Goal: Task Accomplishment & Management: Manage account settings

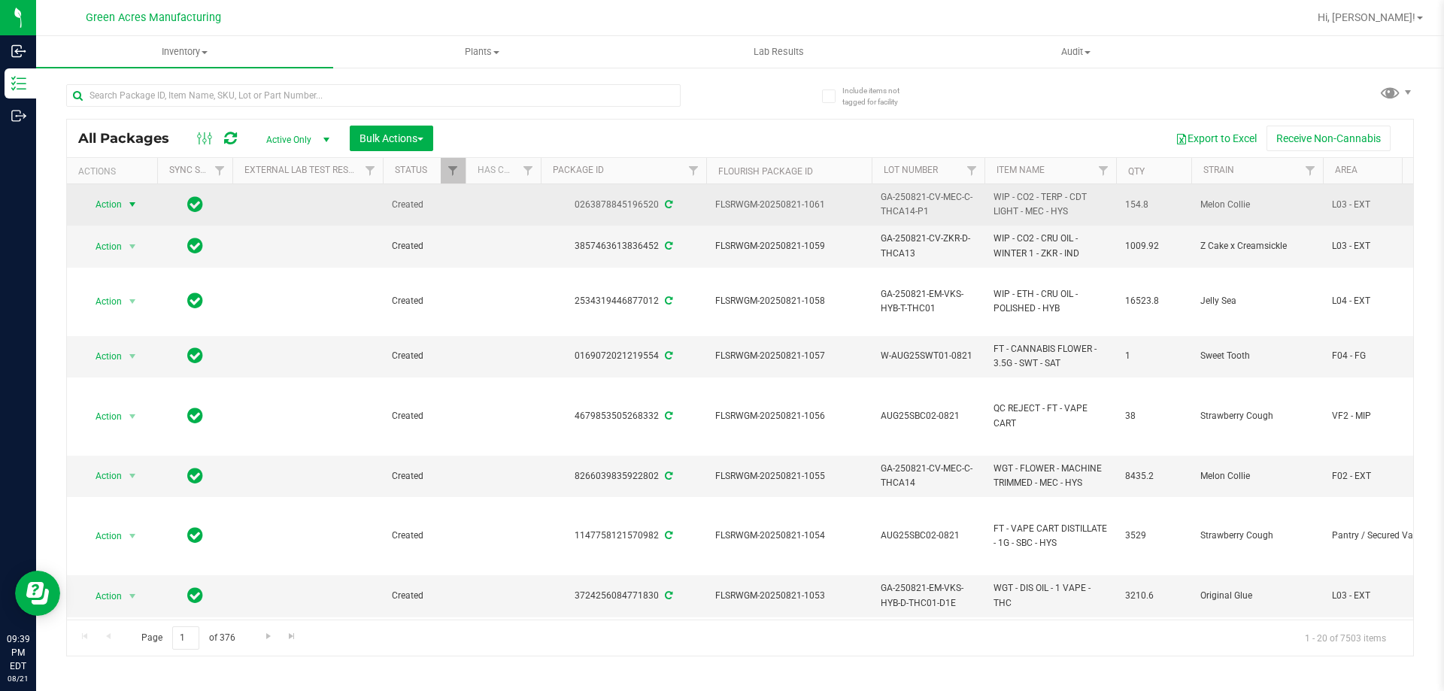
click at [109, 202] on span "Action" at bounding box center [102, 204] width 41 height 21
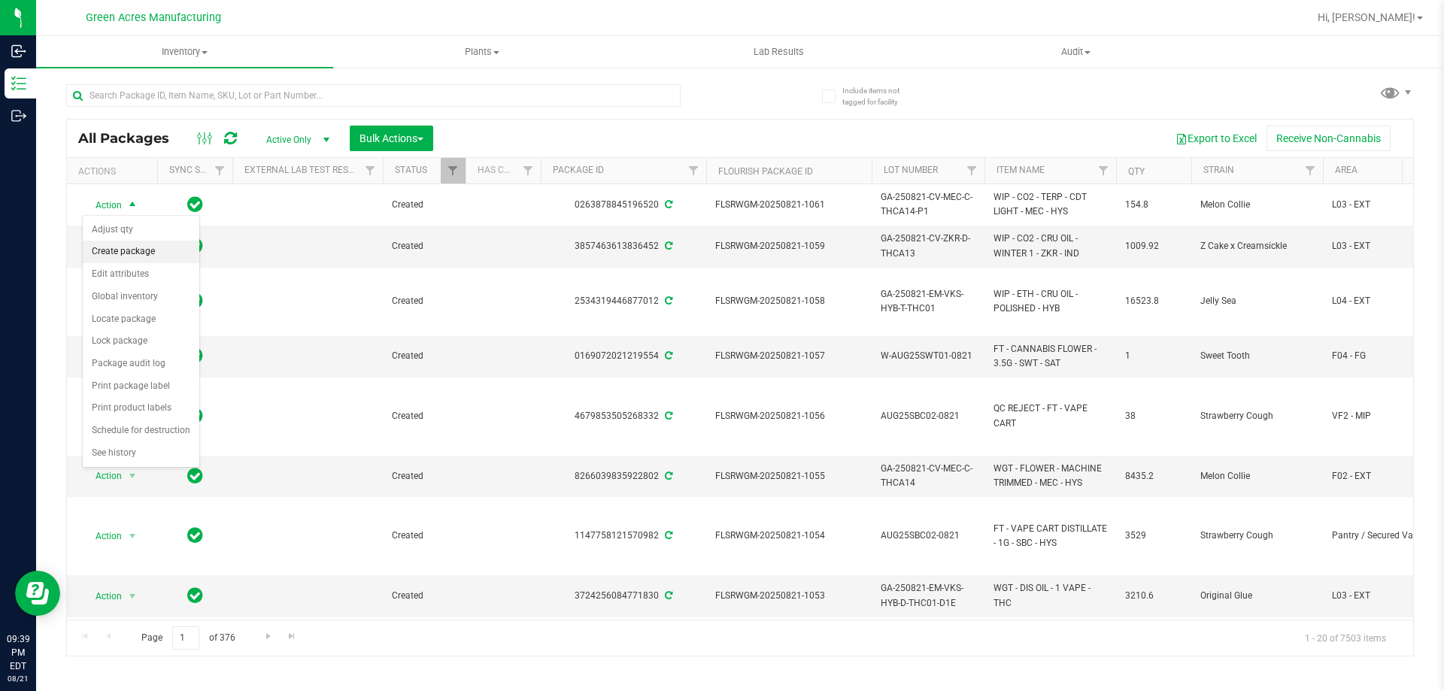
click at [136, 245] on li "Create package" at bounding box center [141, 252] width 117 height 23
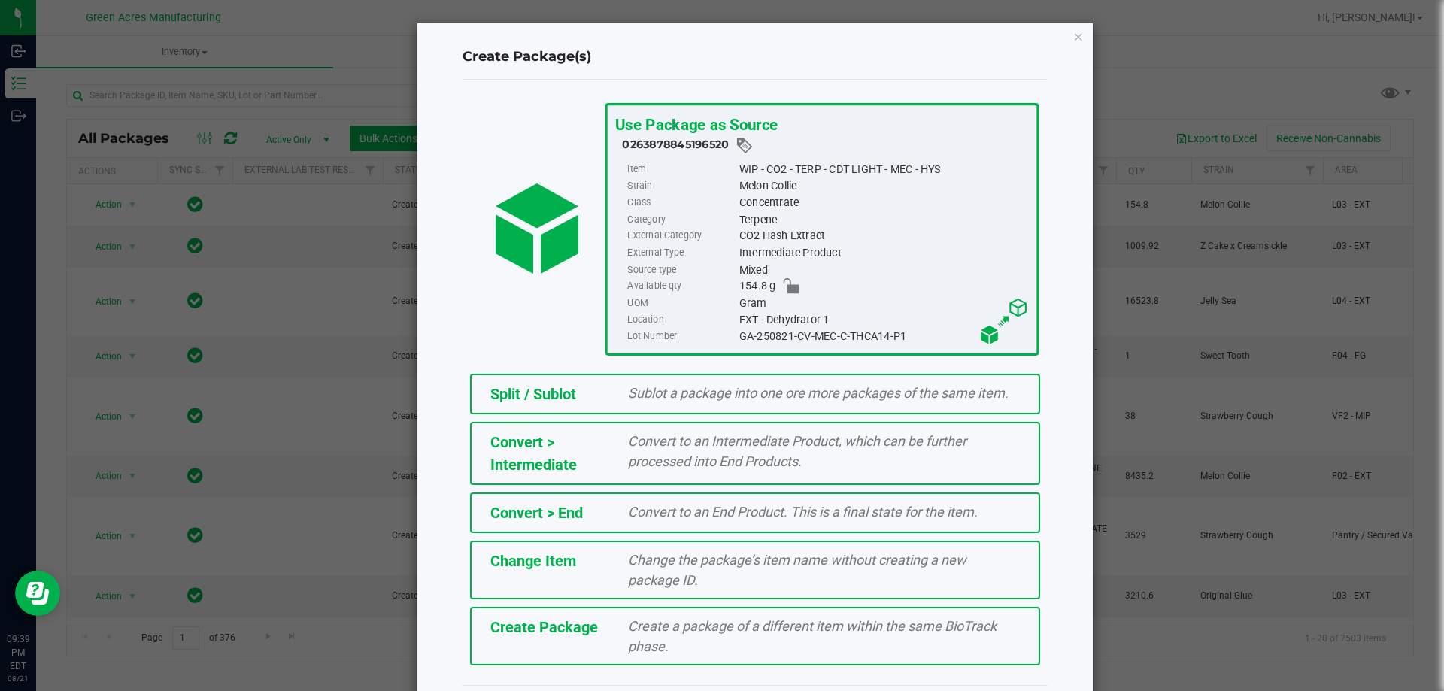
click at [586, 614] on div "Create Package Create a package of a different item within the same BioTrack ph…" at bounding box center [755, 636] width 570 height 59
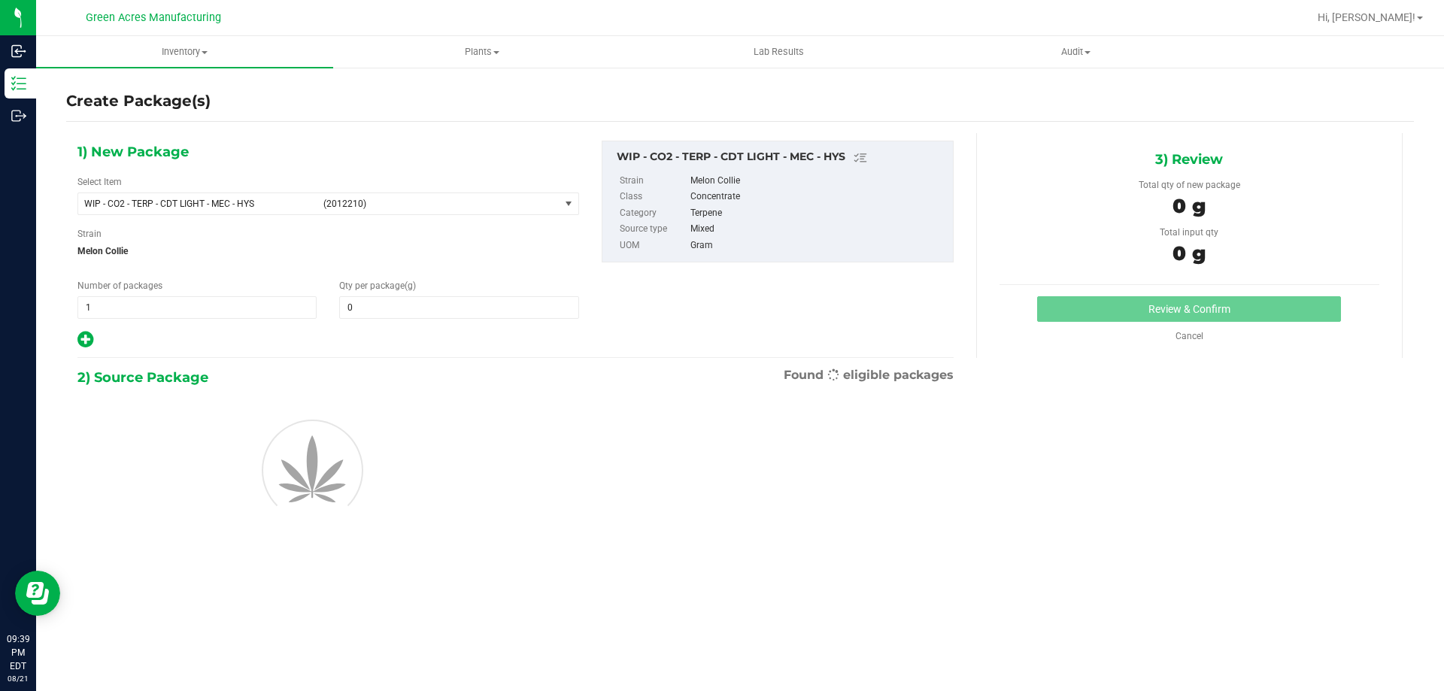
type input "0.0000"
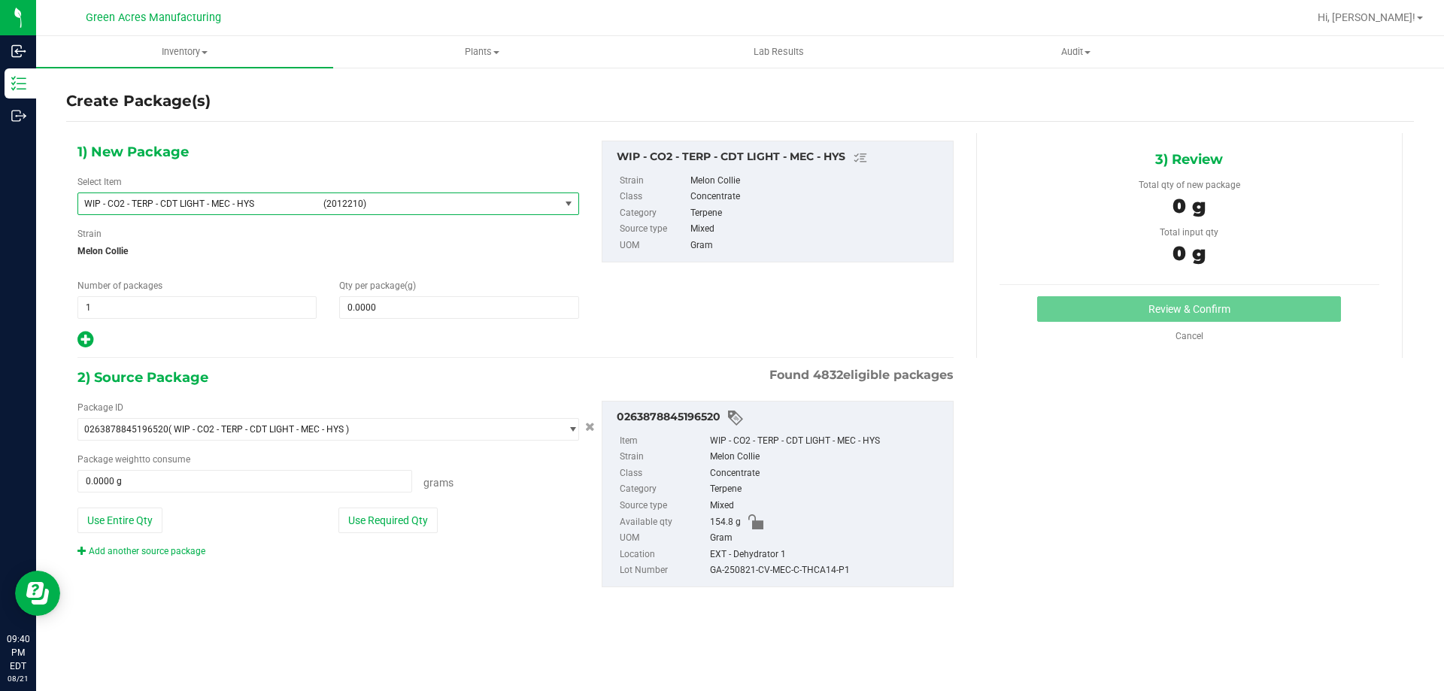
click at [565, 201] on span "select" at bounding box center [568, 204] width 12 height 12
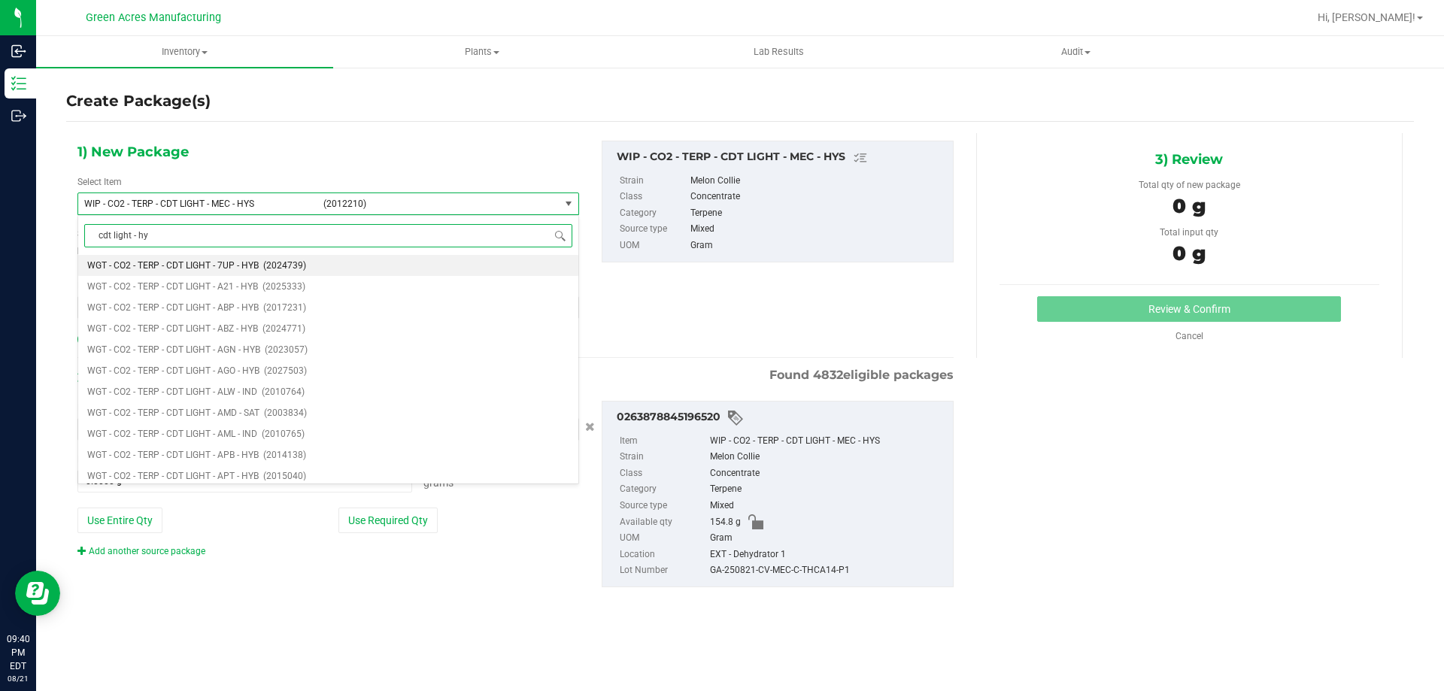
type input "cdt light - hyb"
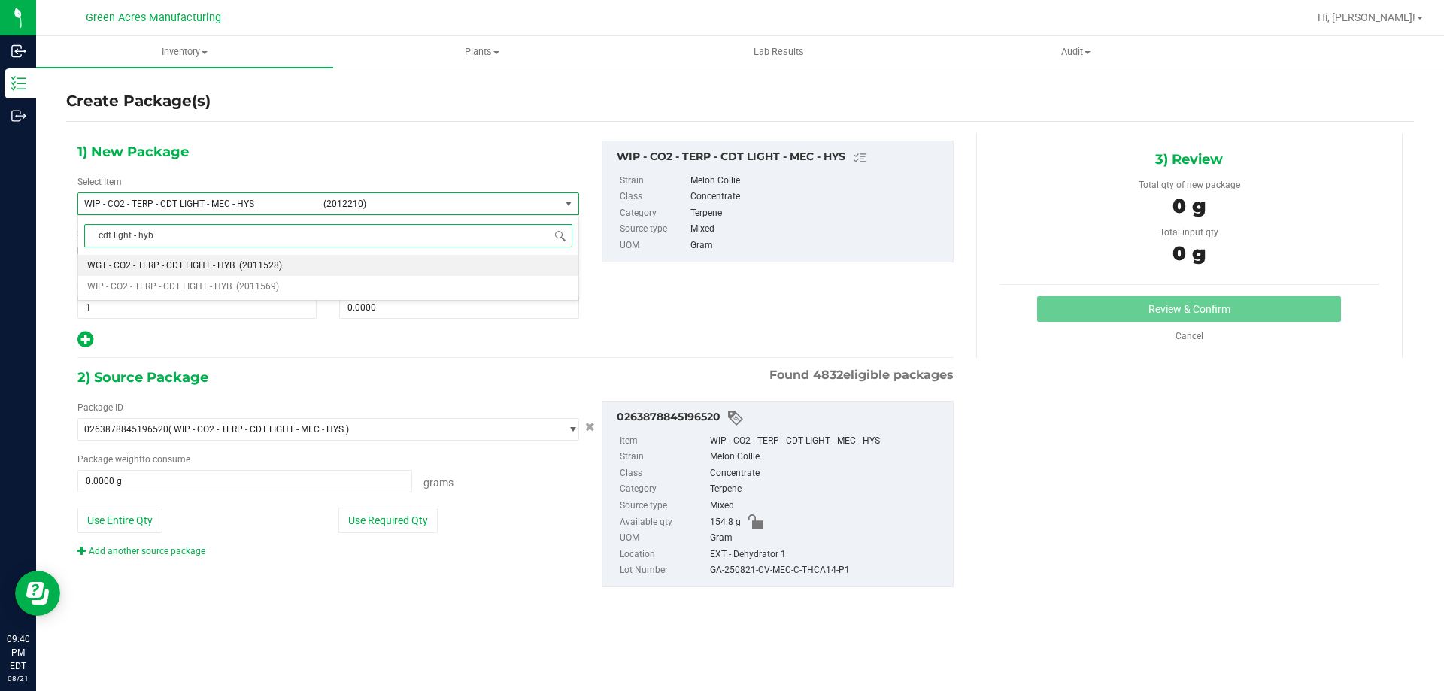
click at [256, 260] on span "(2011528)" at bounding box center [260, 265] width 43 height 11
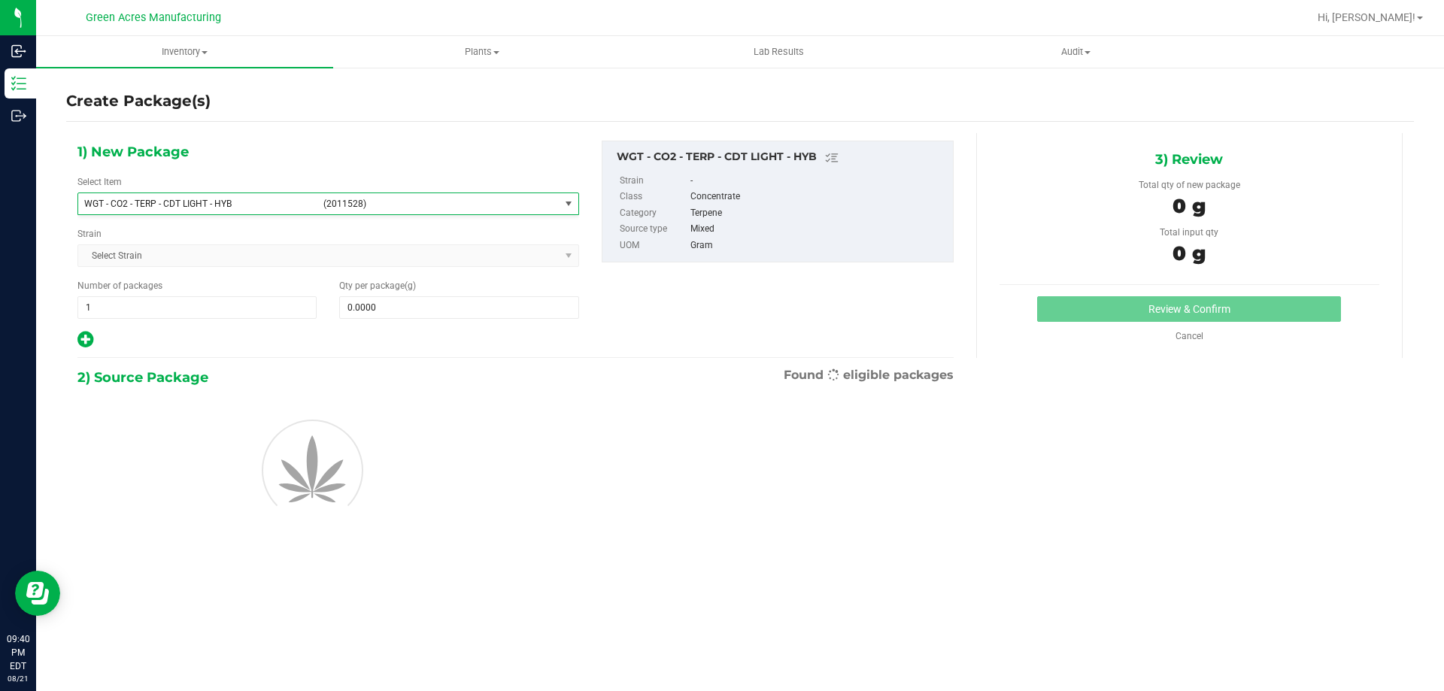
type input "0.0000"
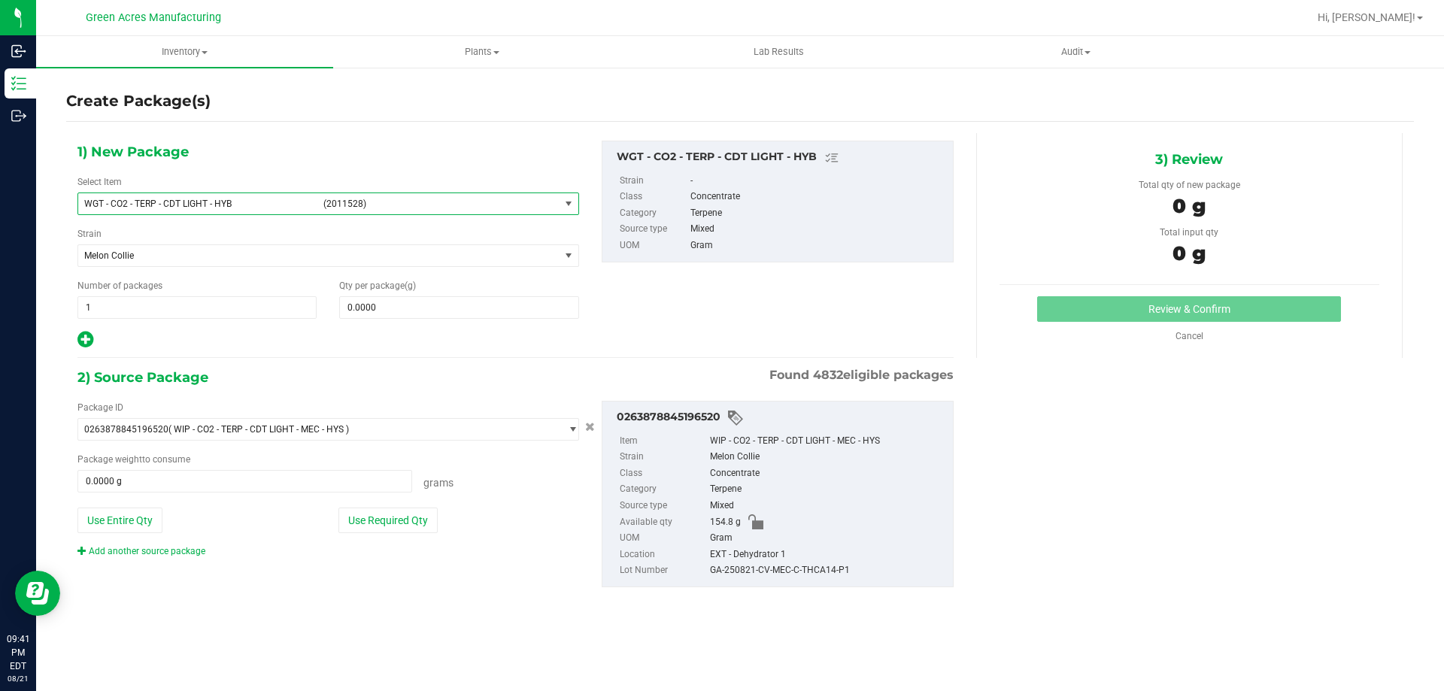
click at [142, 535] on div "Package ID 0263878845196520 ( WIP - CO2 - TERP - CDT LIGHT - MEC - HYS ) 000051…" at bounding box center [328, 479] width 524 height 157
click at [153, 518] on button "Use Entire Qty" at bounding box center [119, 521] width 85 height 26
type input "154.8000 g"
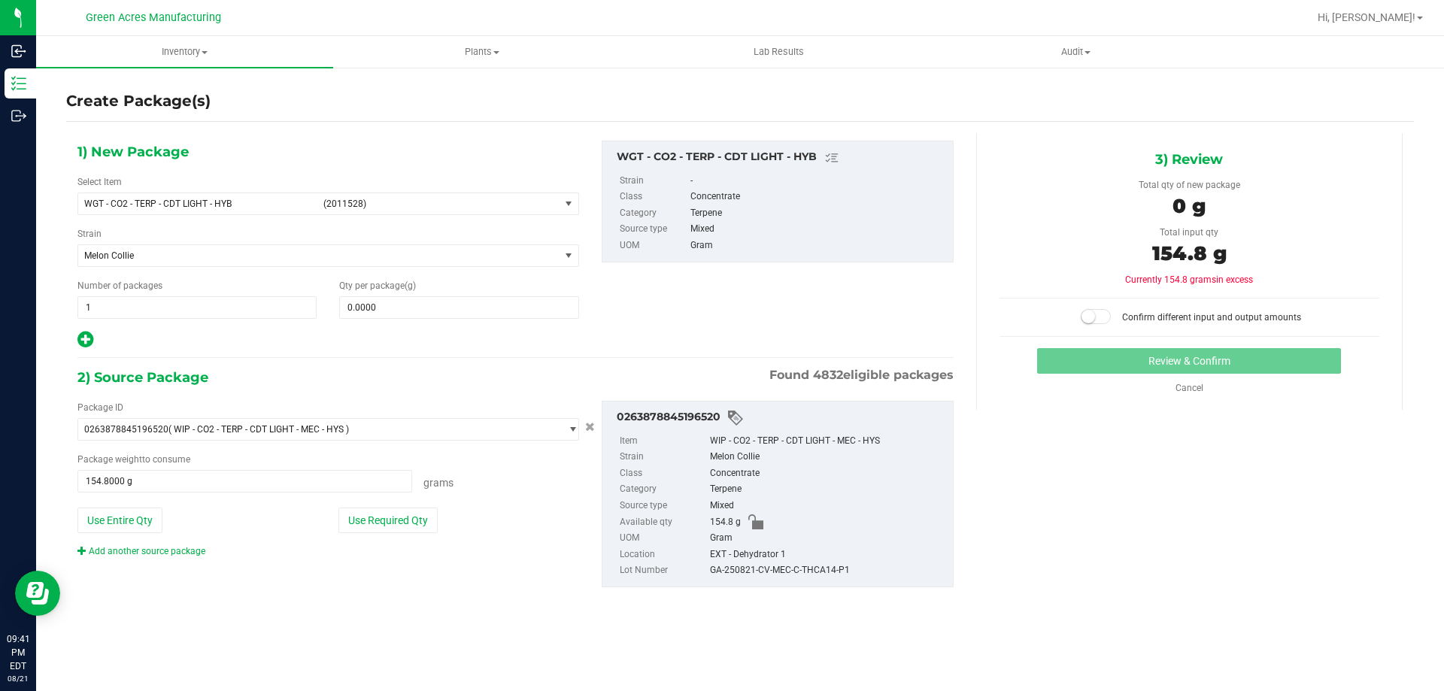
click at [505, 291] on div "Qty per package (g) 0.0000 0" at bounding box center [459, 299] width 262 height 40
click at [504, 300] on span at bounding box center [458, 307] width 239 height 23
type input "138.6"
type input "138.6000"
click at [1089, 318] on small at bounding box center [1088, 317] width 14 height 14
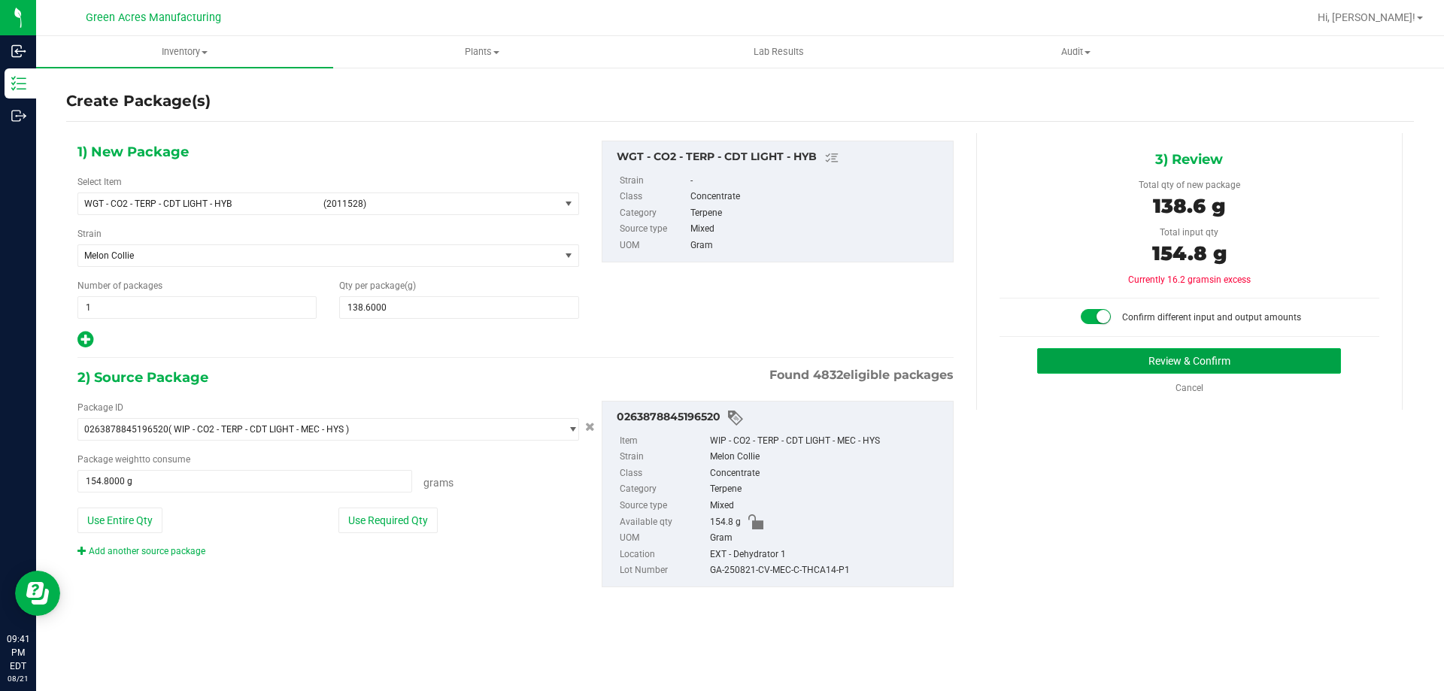
click at [1095, 364] on button "Review & Confirm" at bounding box center [1189, 361] width 304 height 26
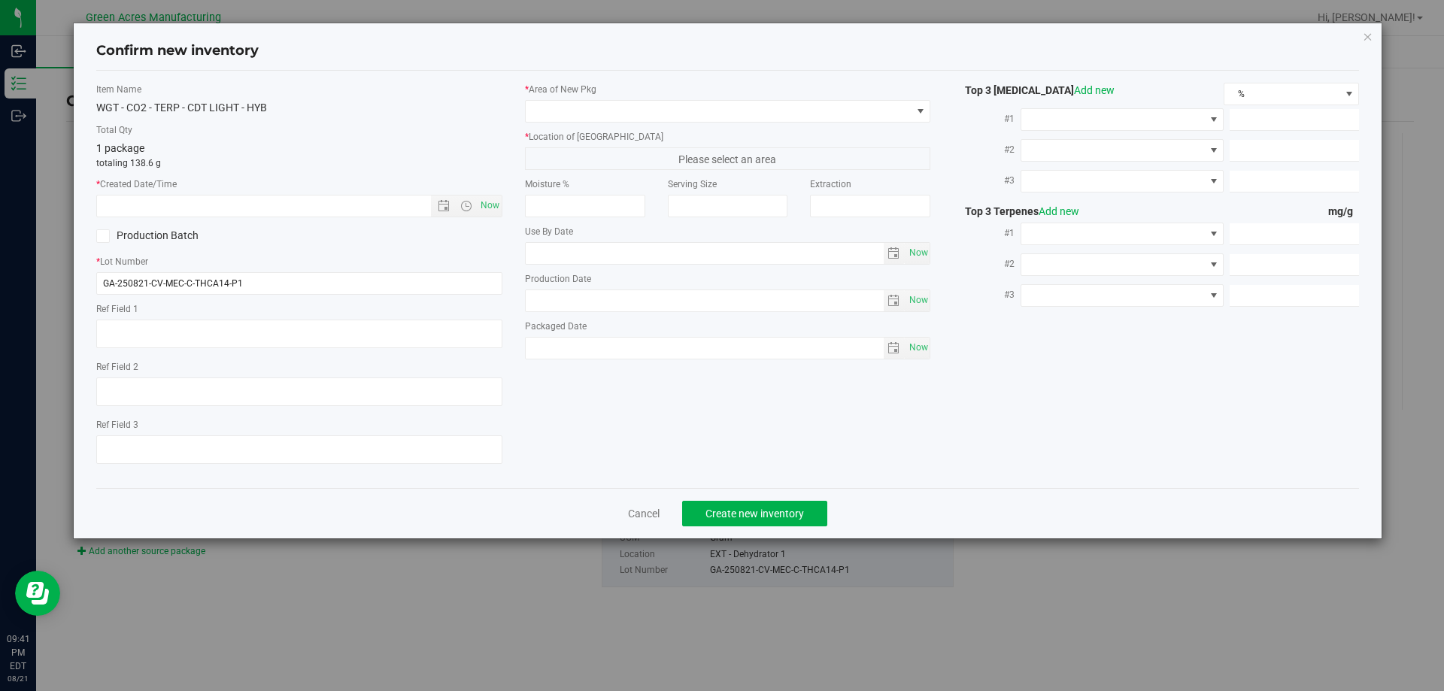
click at [365, 297] on div "Item Name WGT - CO2 - TERP - CDT LIGHT - HYB Total Qty 1 package totaling 138.6…" at bounding box center [299, 279] width 429 height 393
click at [371, 289] on input "GA-250821-CV-MEC-C-THCA14-P1" at bounding box center [299, 283] width 406 height 23
type input "GA-250821-CV-MEC-C-THCA14-P1-AD"
click at [486, 202] on span "Now" at bounding box center [490, 206] width 26 height 22
type input "[DATE] 9:41 PM"
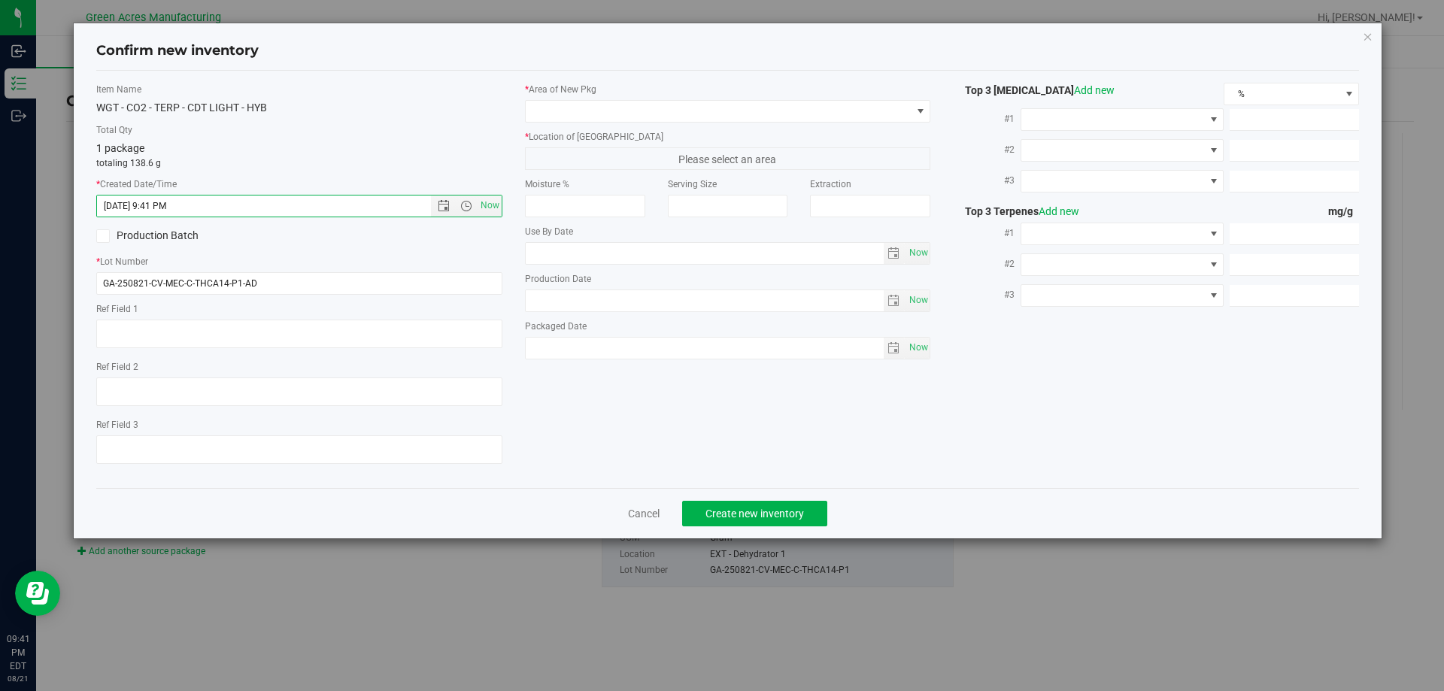
click at [653, 129] on div "* Area of [GEOGRAPHIC_DATA] * Location of [GEOGRAPHIC_DATA] Please select an ar…" at bounding box center [728, 225] width 429 height 284
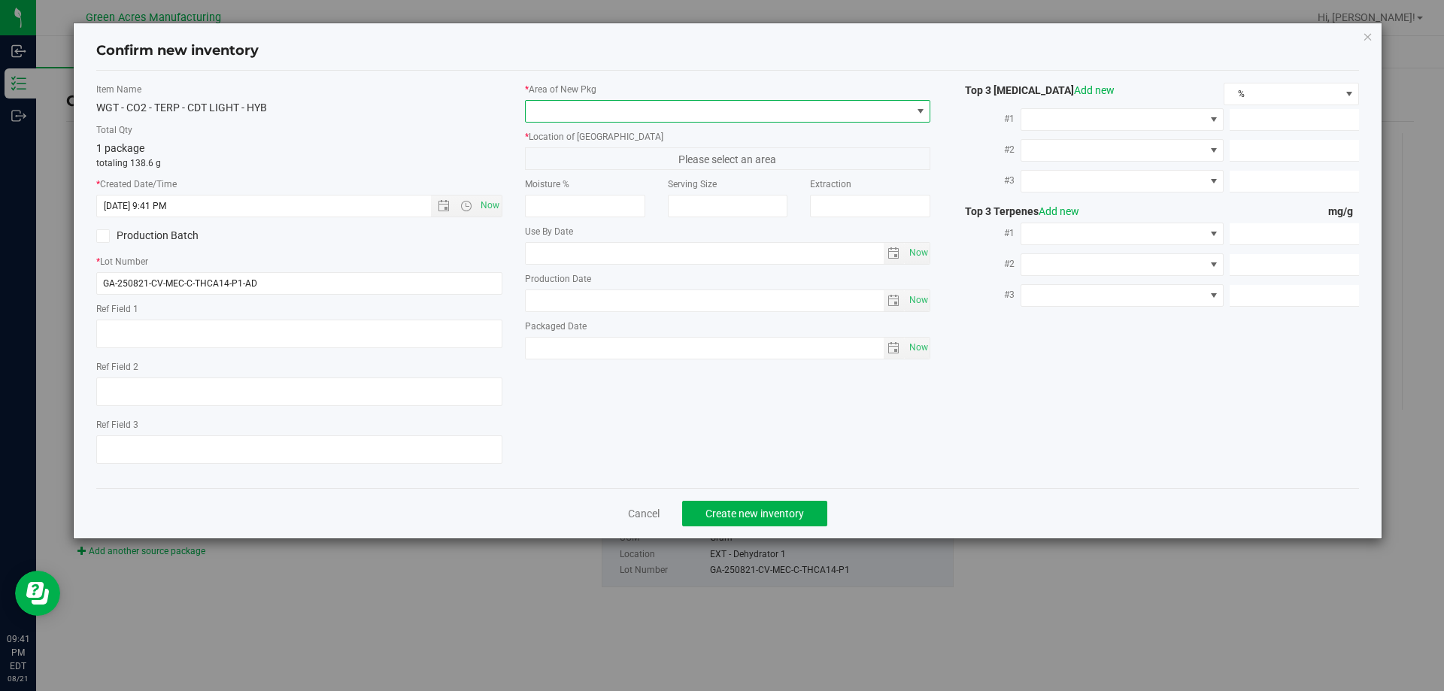
click at [661, 121] on span at bounding box center [719, 111] width 386 height 21
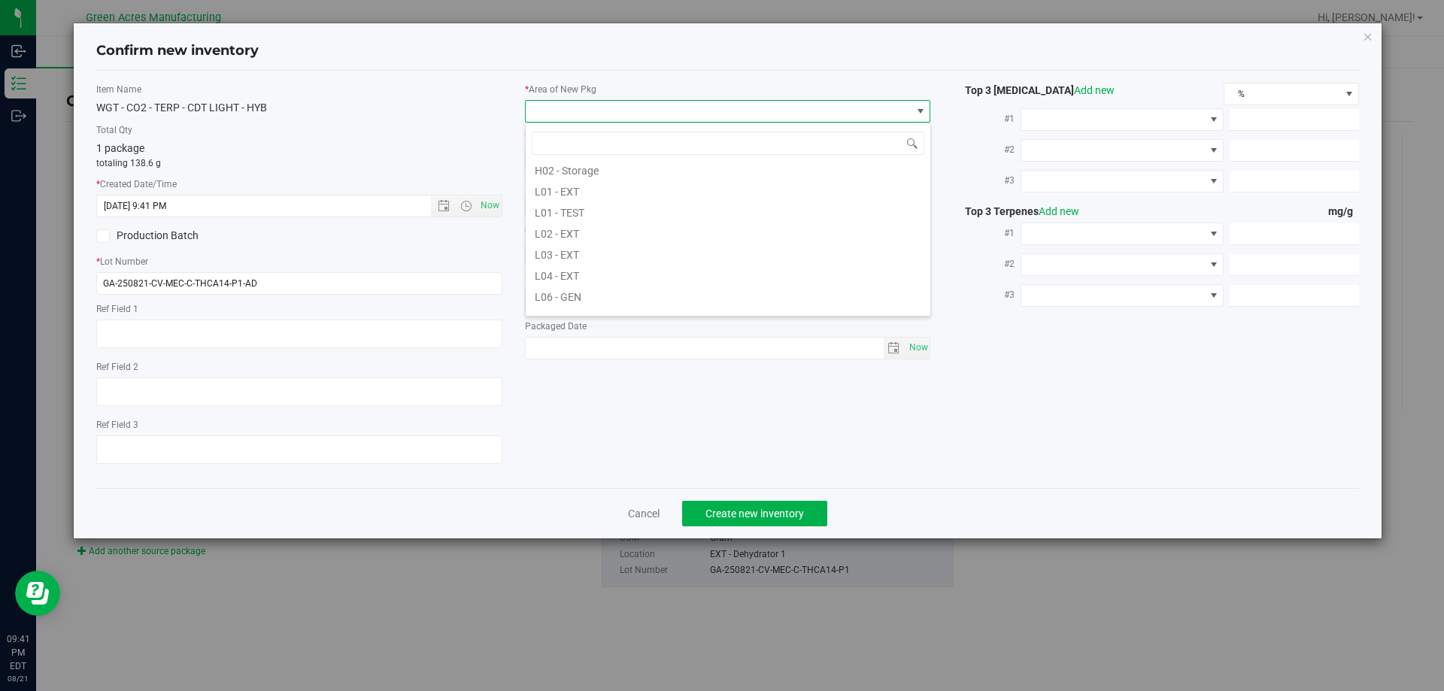
scroll to position [301, 0]
click at [619, 196] on li "L02 - EXT" at bounding box center [728, 187] width 405 height 21
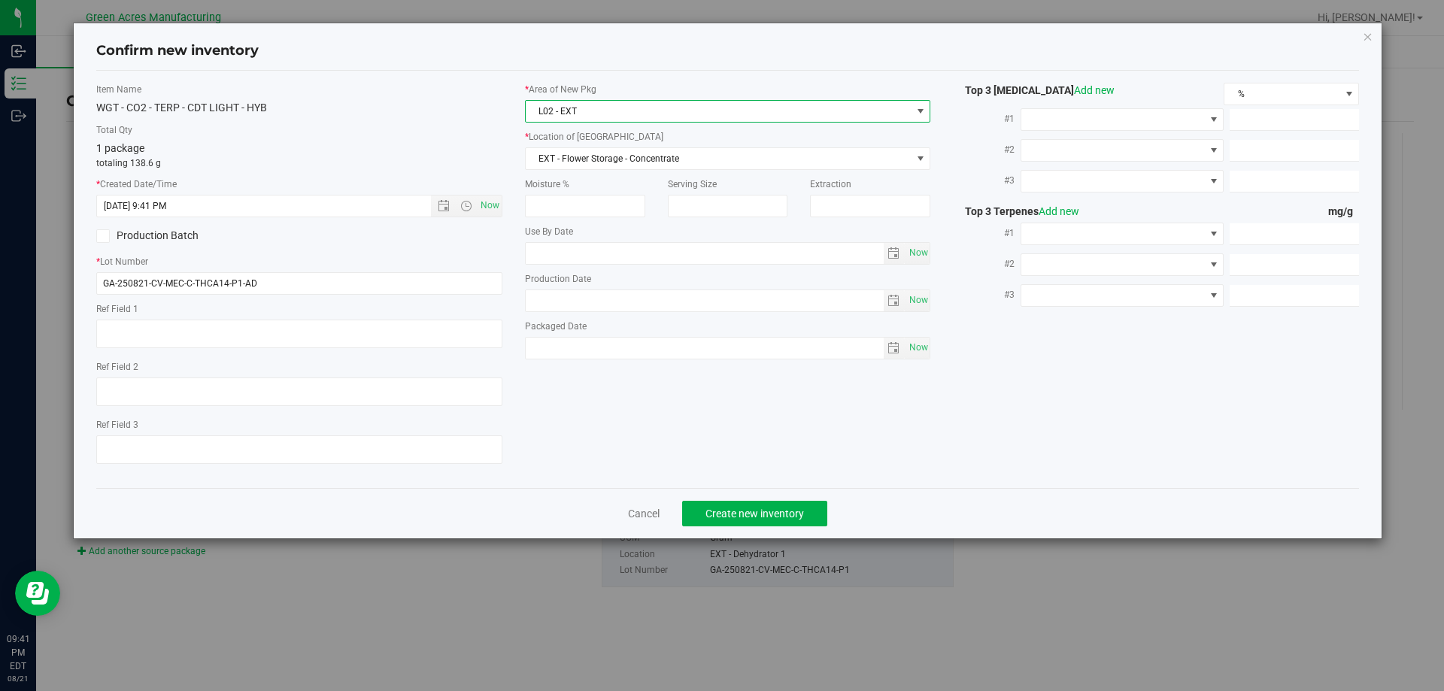
click at [650, 108] on span "L02 - EXT" at bounding box center [719, 111] width 386 height 21
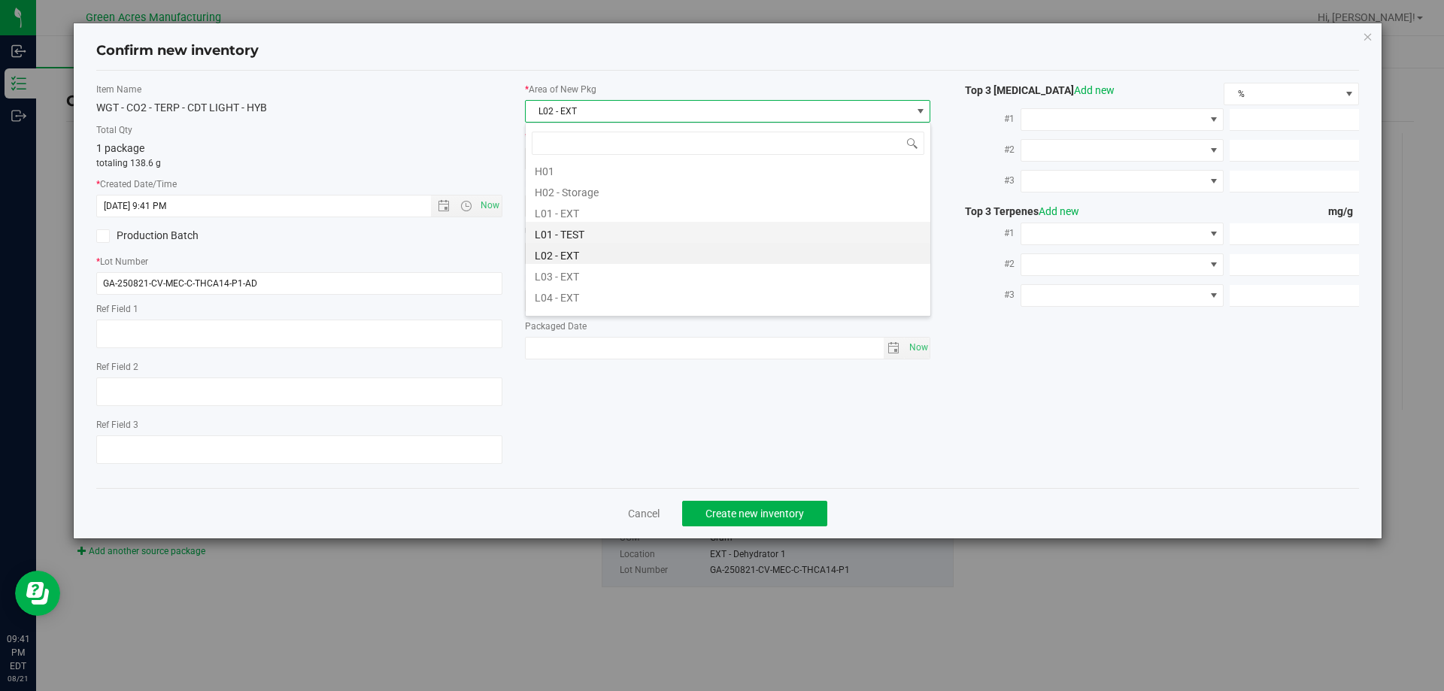
scroll to position [262, 0]
click at [589, 253] on li "L03 - EXT" at bounding box center [728, 248] width 405 height 21
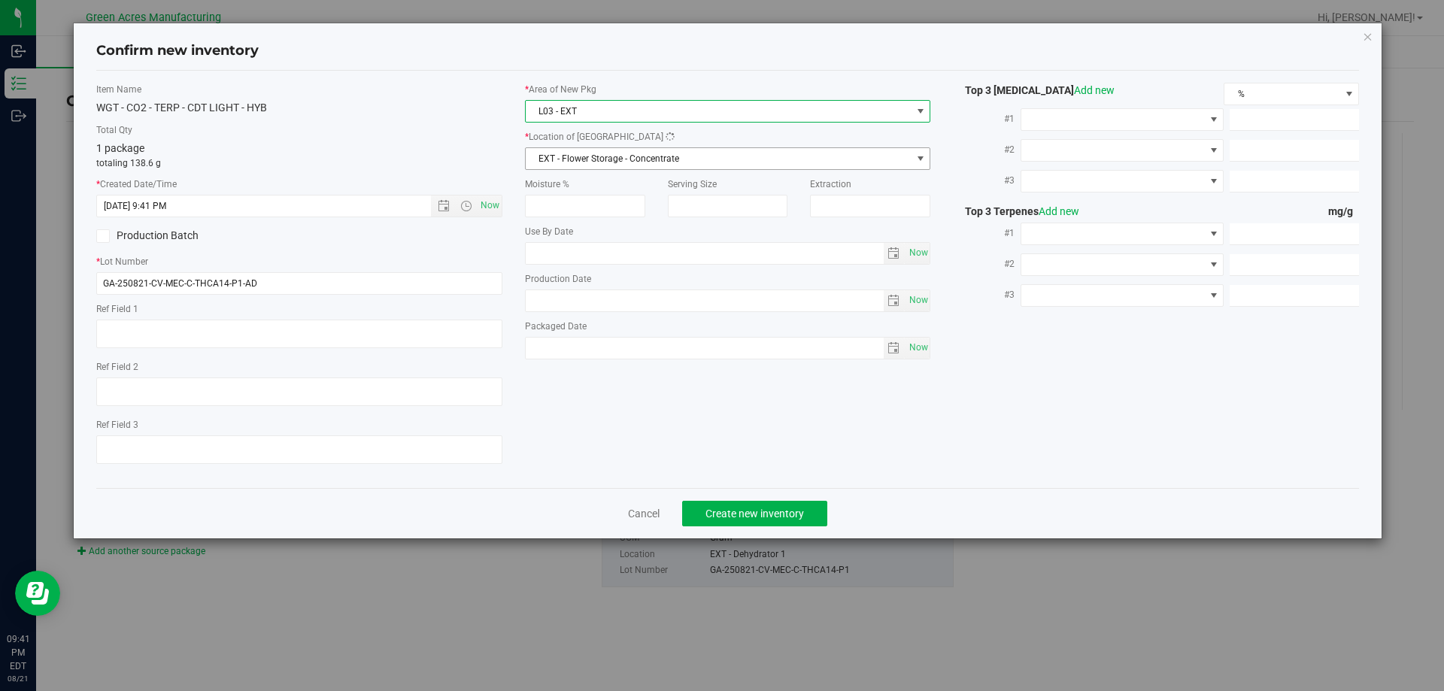
click at [622, 159] on span "EXT - Flower Storage - Concentrate" at bounding box center [719, 158] width 386 height 21
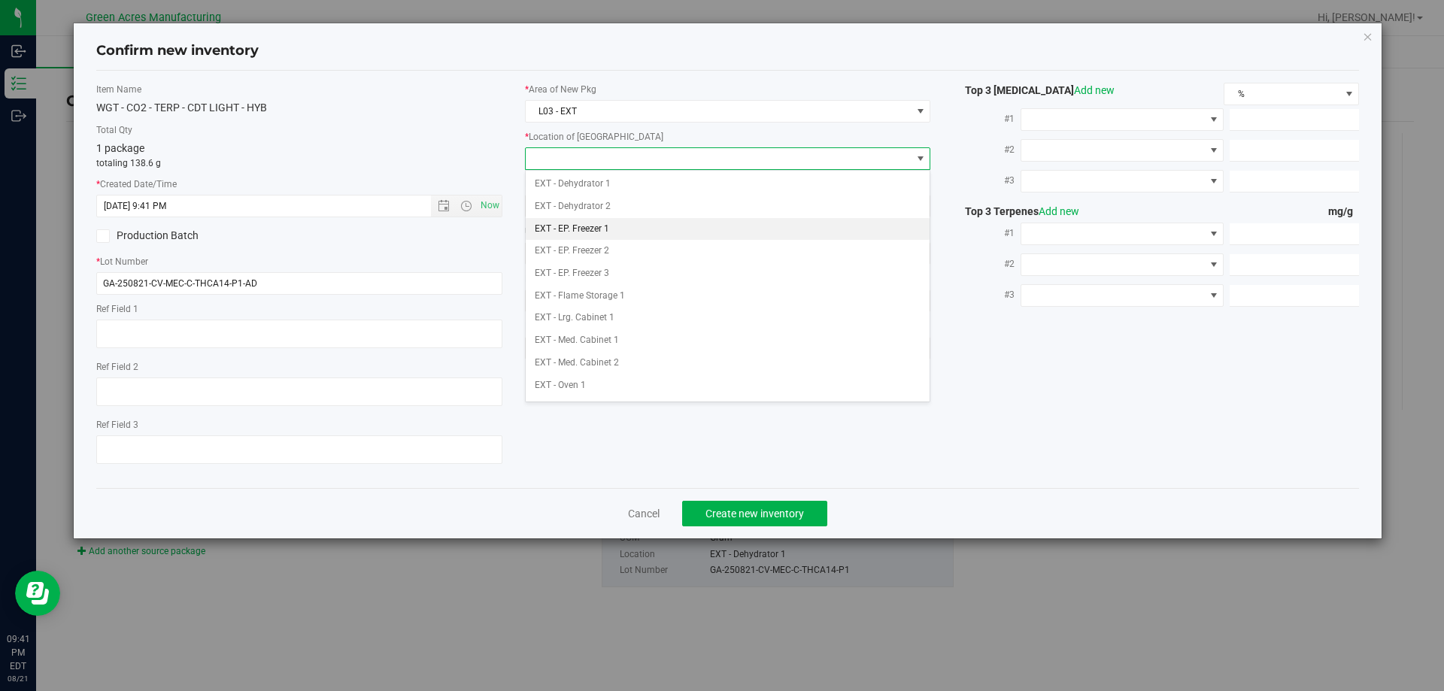
click at [611, 231] on li "EXT - EP. Freezer 1" at bounding box center [728, 229] width 405 height 23
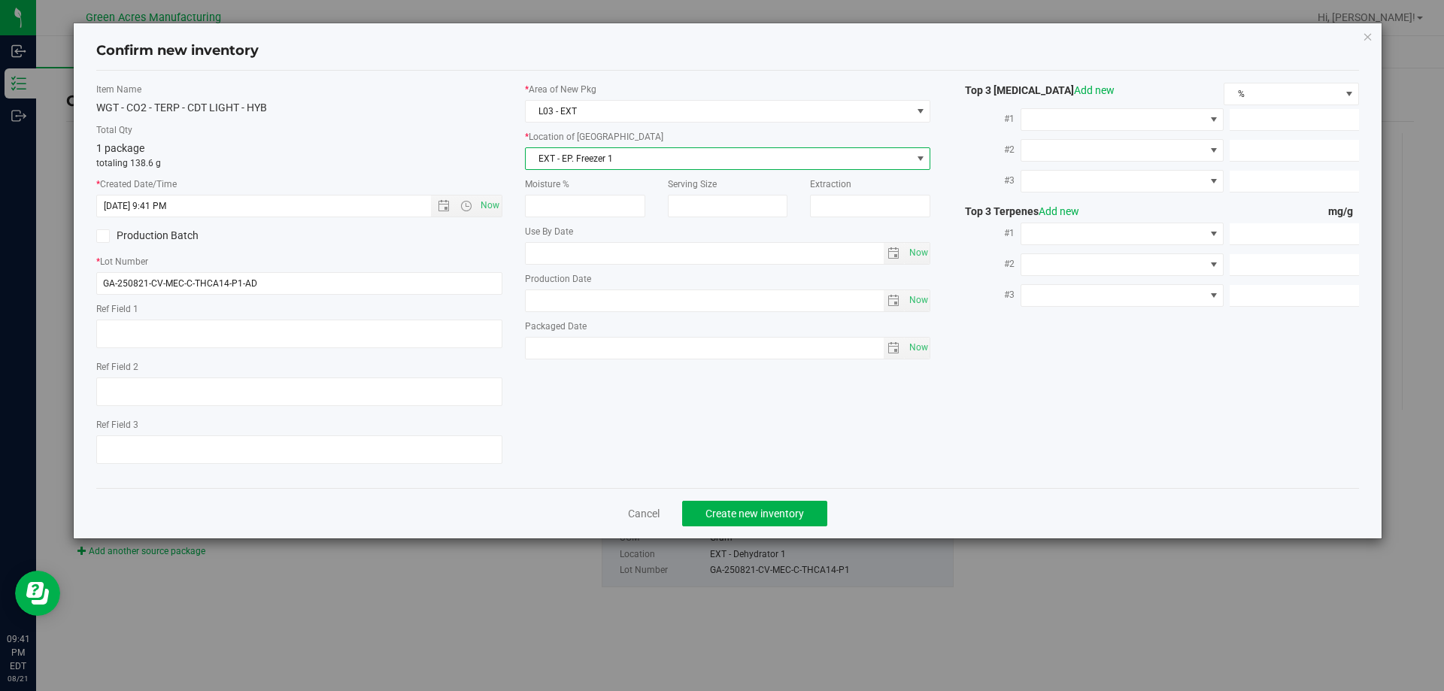
click at [647, 159] on span "EXT - EP. Freezer 1" at bounding box center [719, 158] width 386 height 21
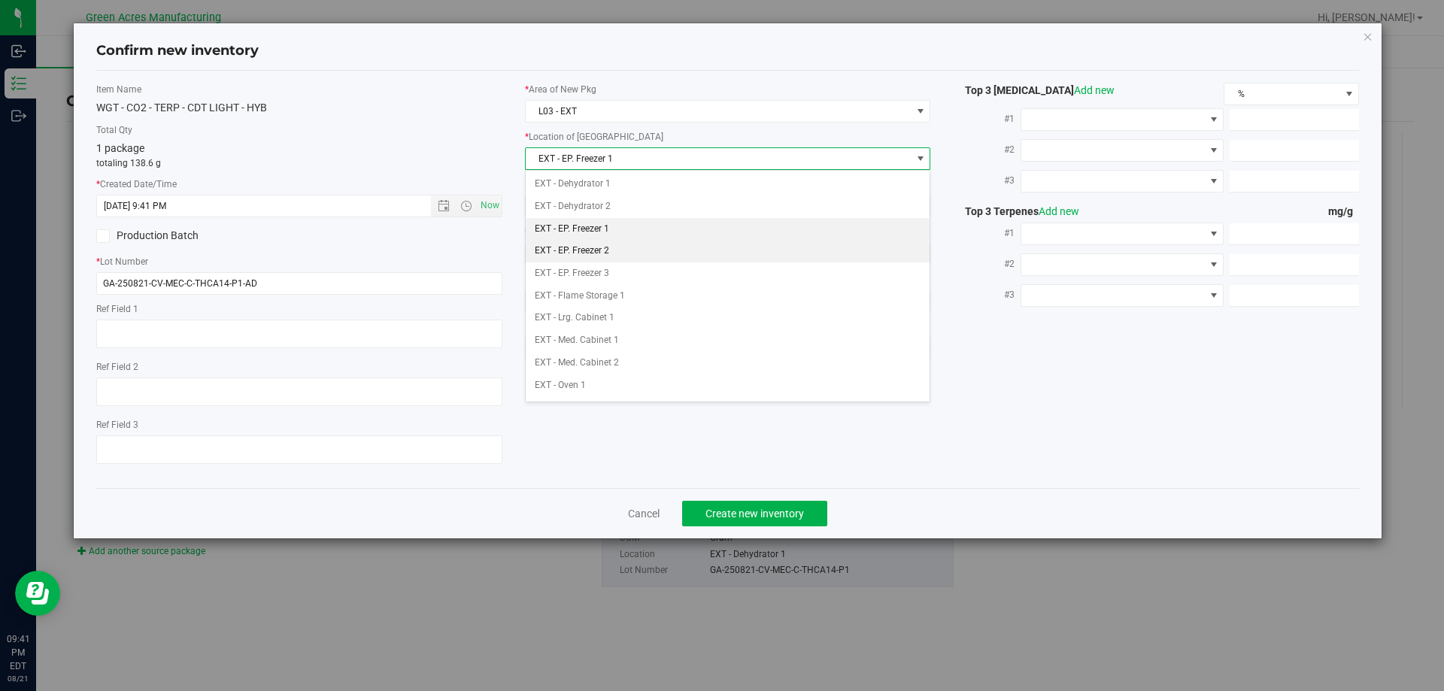
click at [629, 249] on li "EXT - EP. Freezer 2" at bounding box center [728, 251] width 405 height 23
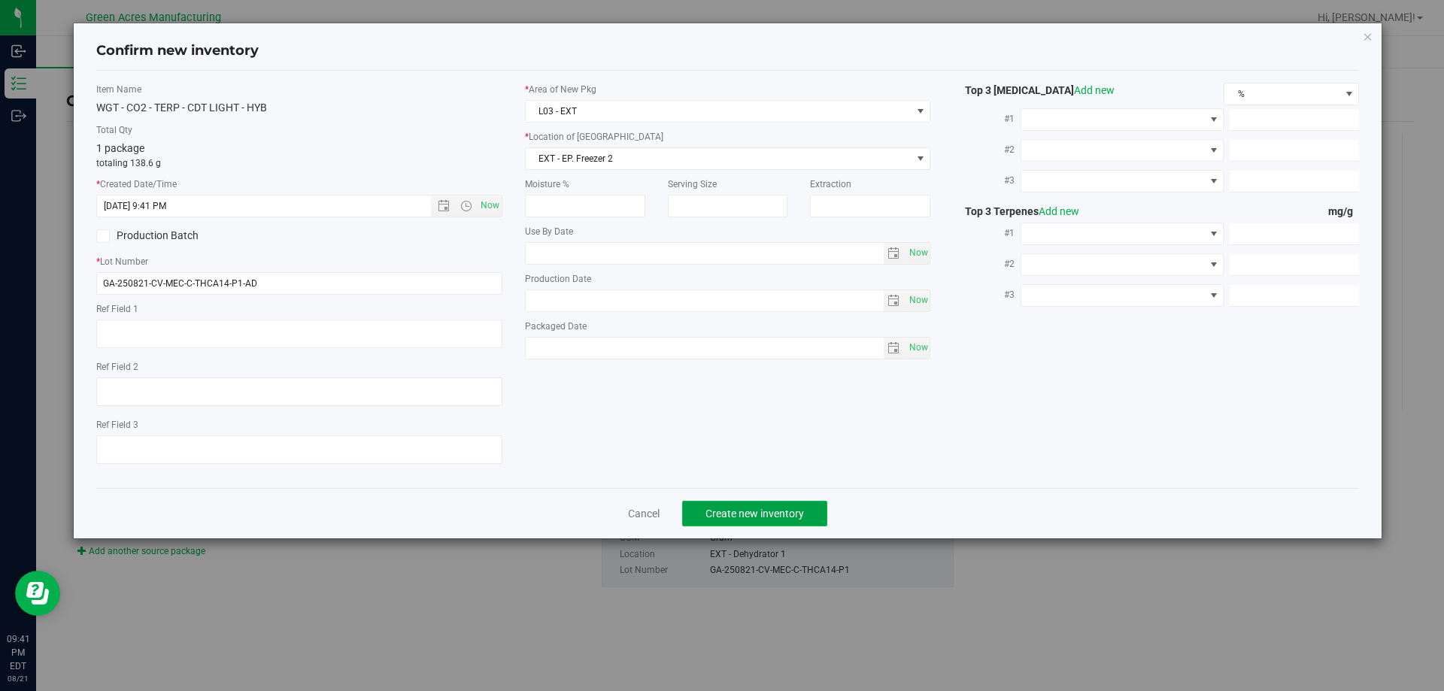
click at [770, 526] on button "Create new inventory" at bounding box center [754, 514] width 145 height 26
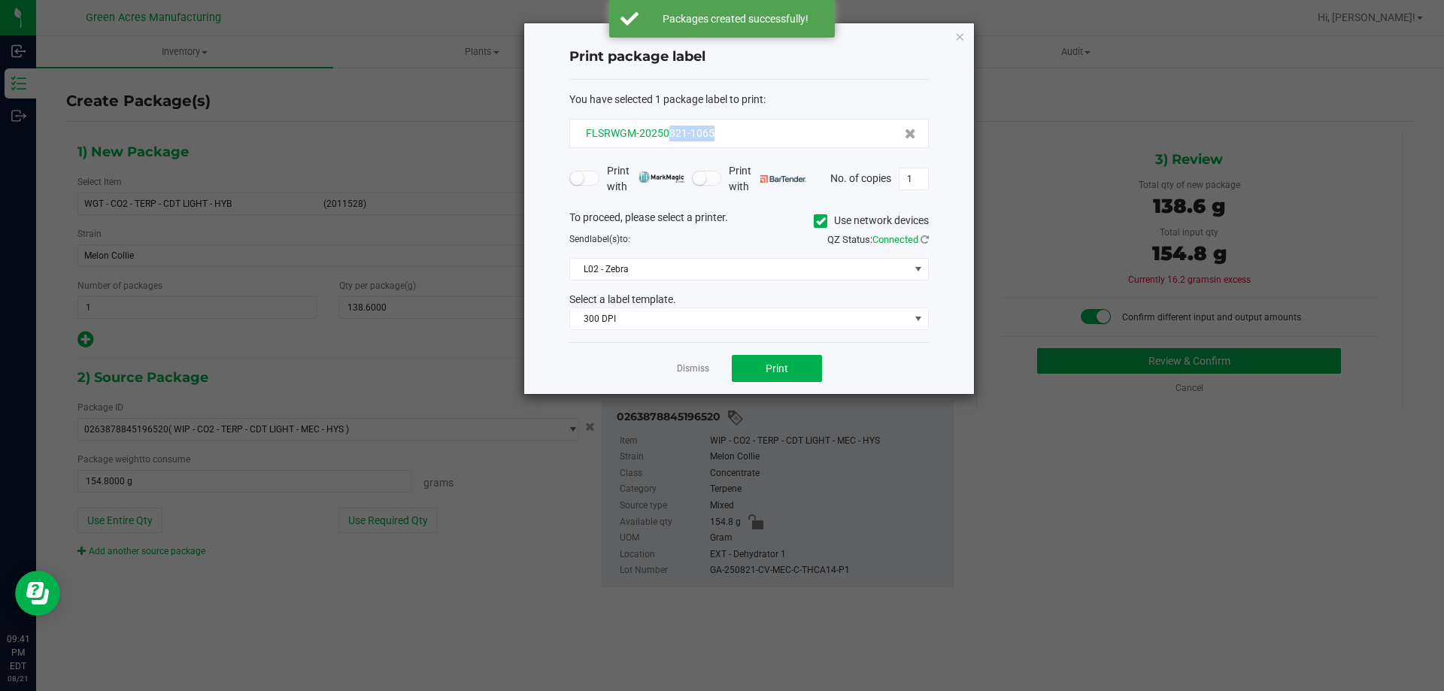
drag, startPoint x: 728, startPoint y: 129, endPoint x: 667, endPoint y: 134, distance: 61.1
click at [667, 134] on div "FLSRWGM-20250821-1065" at bounding box center [749, 134] width 334 height 16
copy span "821-1065"
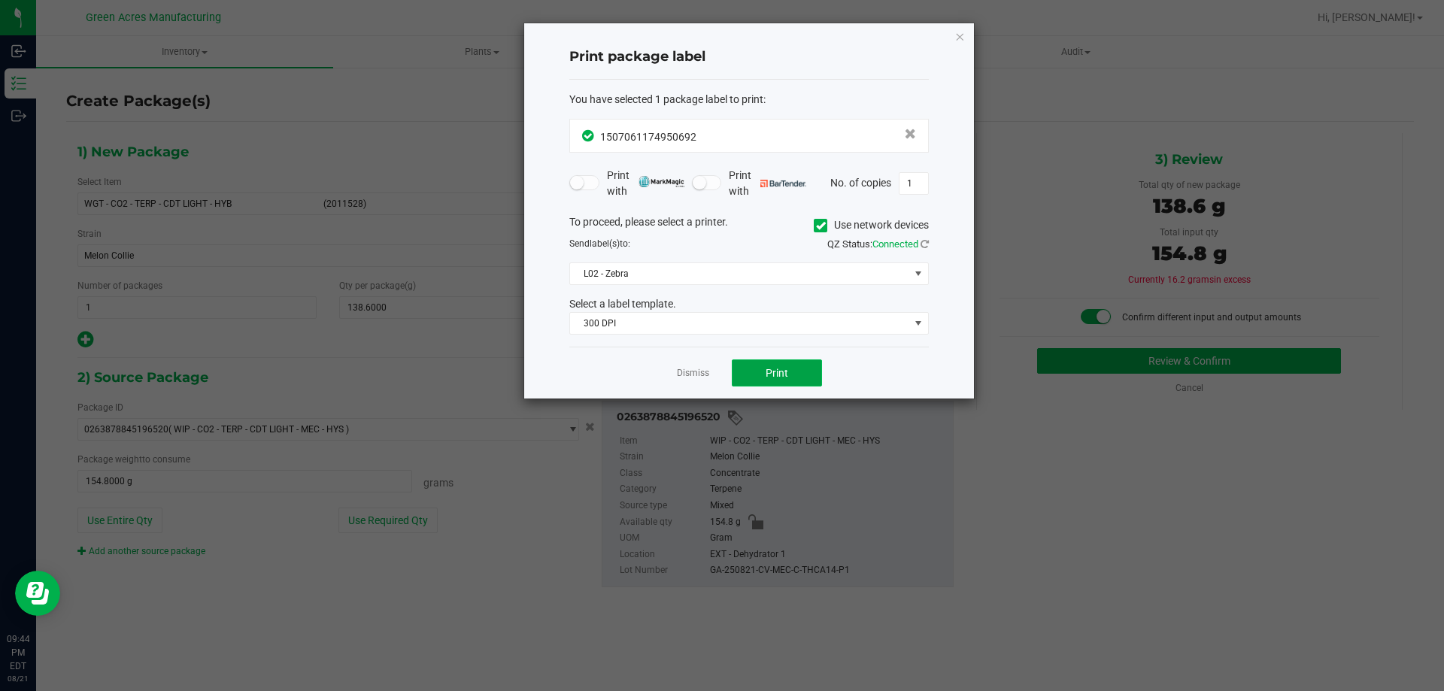
click at [786, 376] on span "Print" at bounding box center [776, 373] width 23 height 12
click at [684, 371] on link "Dismiss" at bounding box center [693, 373] width 32 height 13
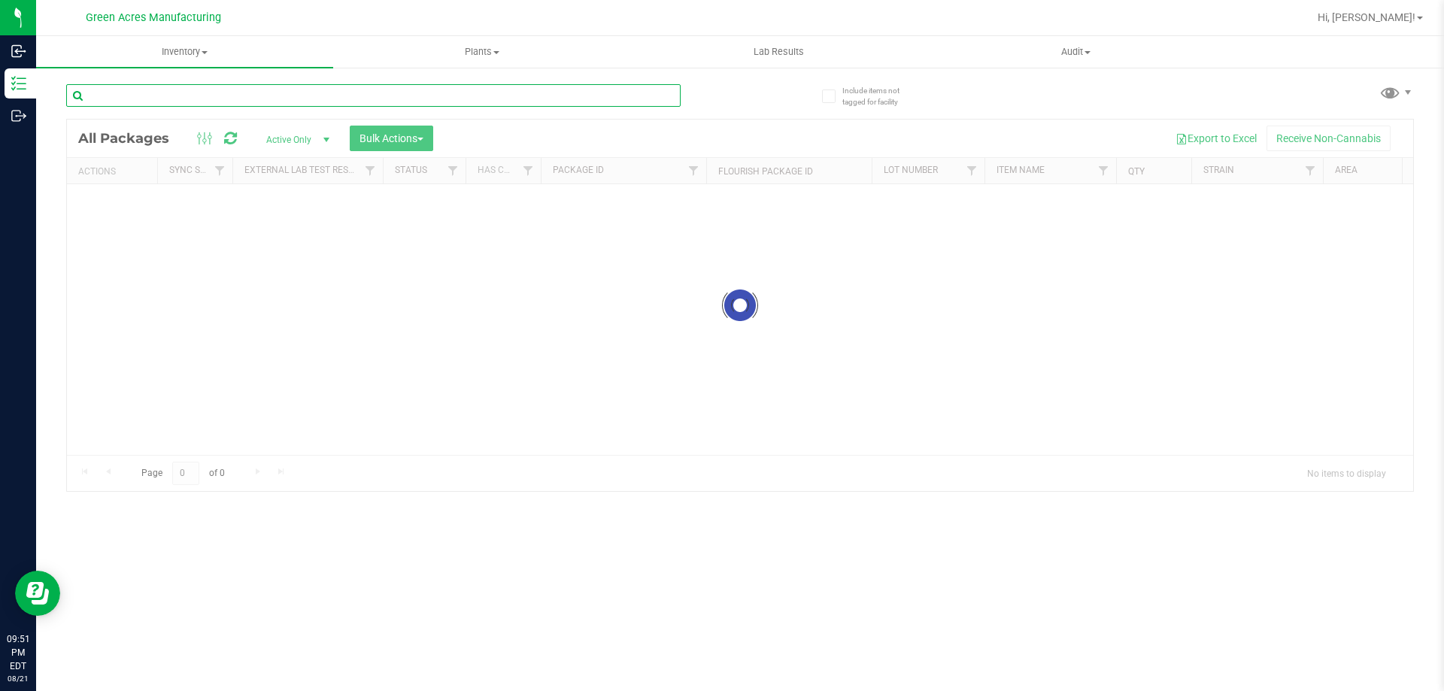
click at [532, 99] on input "text" at bounding box center [373, 95] width 614 height 23
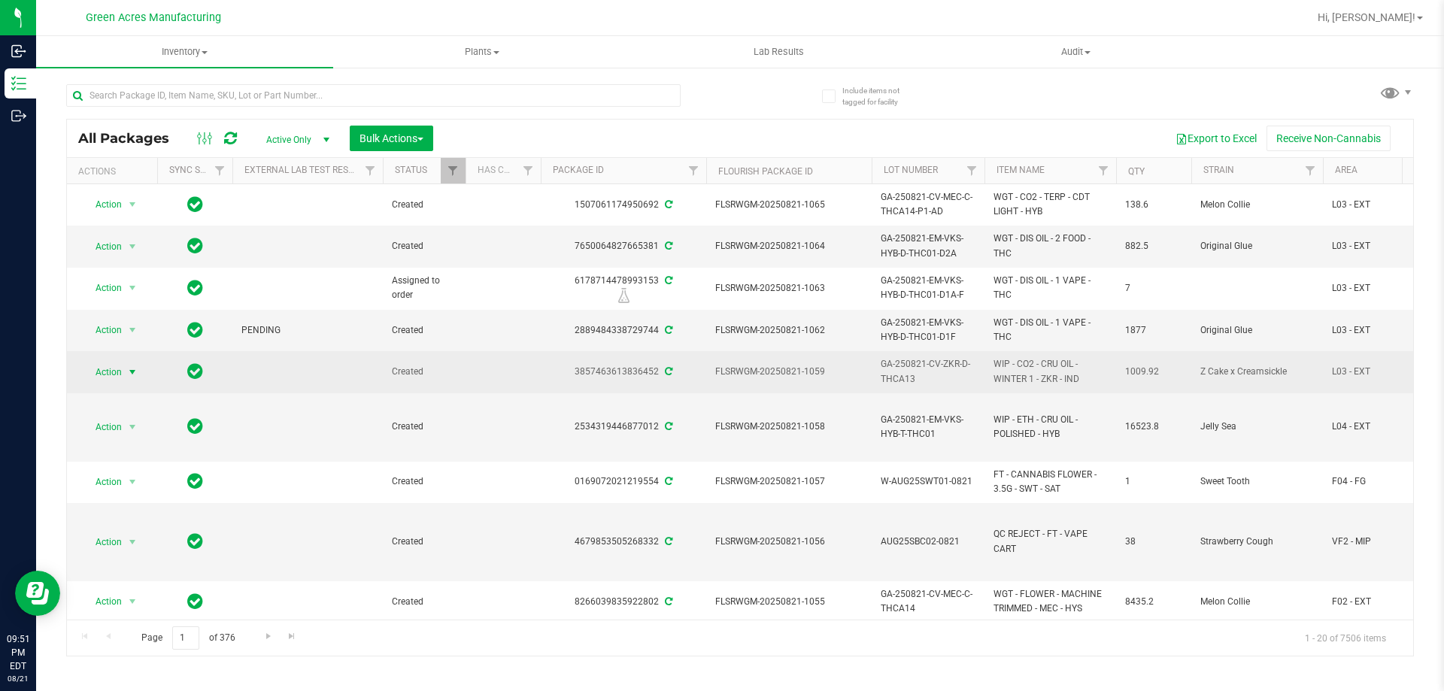
click at [127, 371] on span "select" at bounding box center [132, 372] width 12 height 12
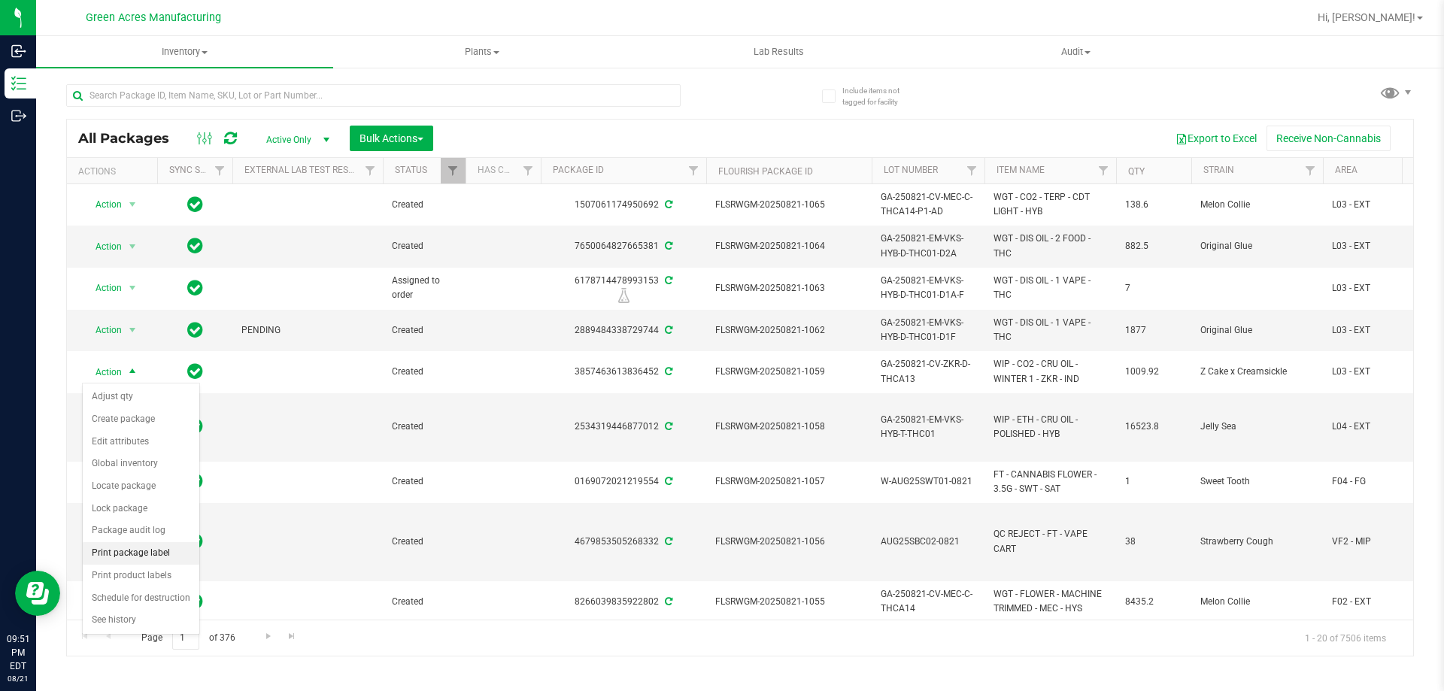
click at [159, 549] on li "Print package label" at bounding box center [141, 553] width 117 height 23
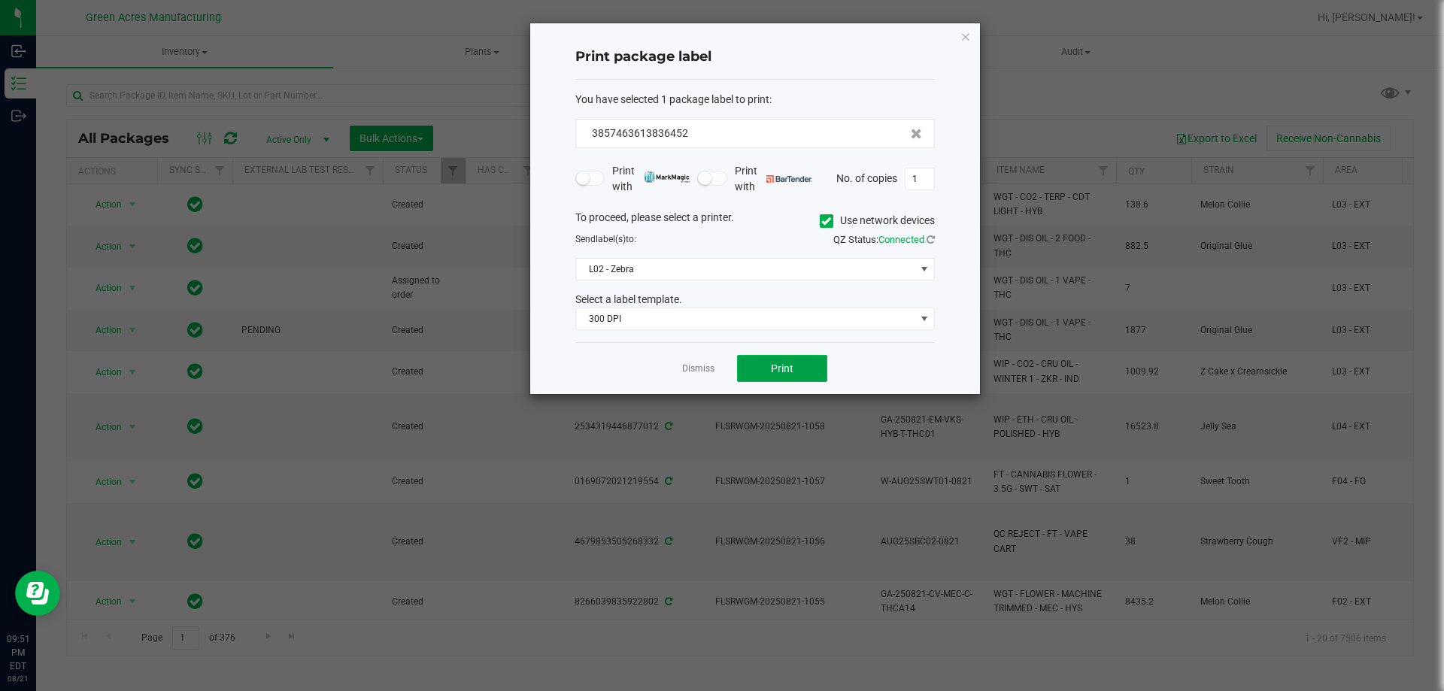
click at [805, 362] on button "Print" at bounding box center [782, 368] width 90 height 27
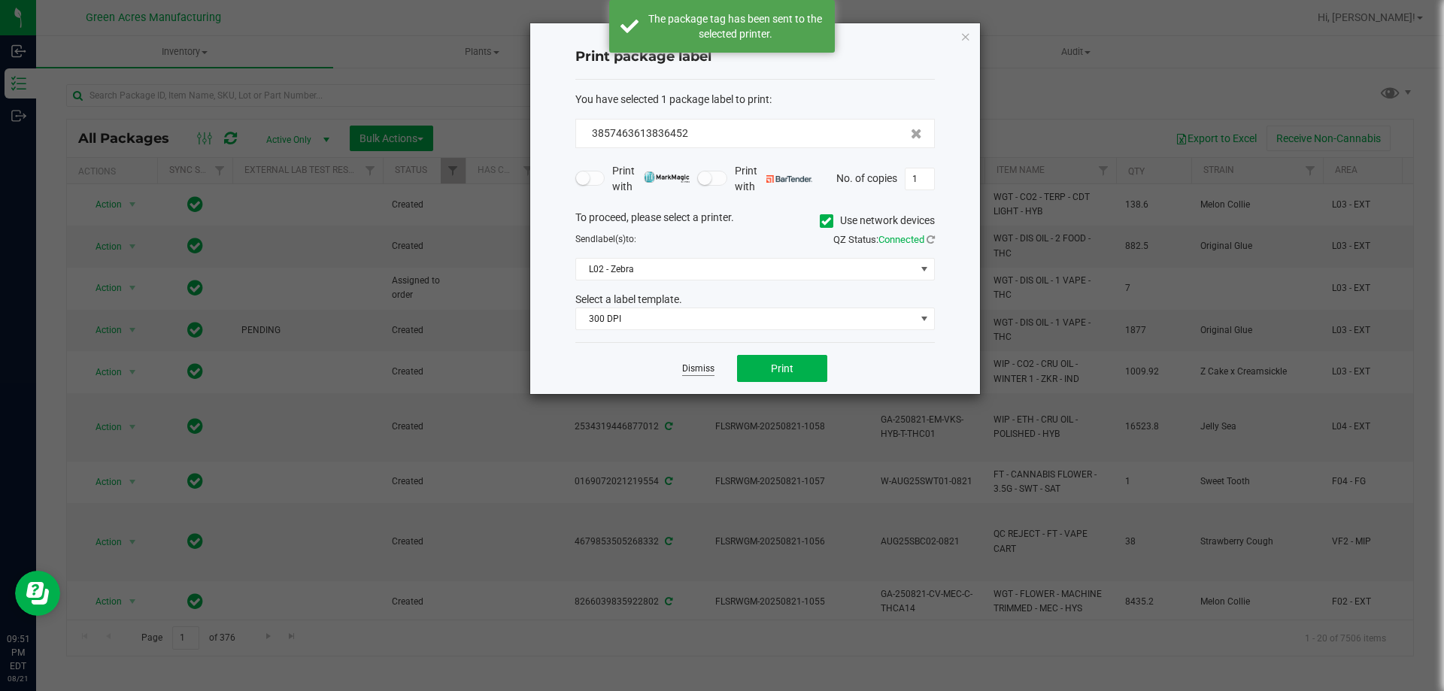
click at [705, 364] on link "Dismiss" at bounding box center [698, 368] width 32 height 13
